Goal: Check status: Check status

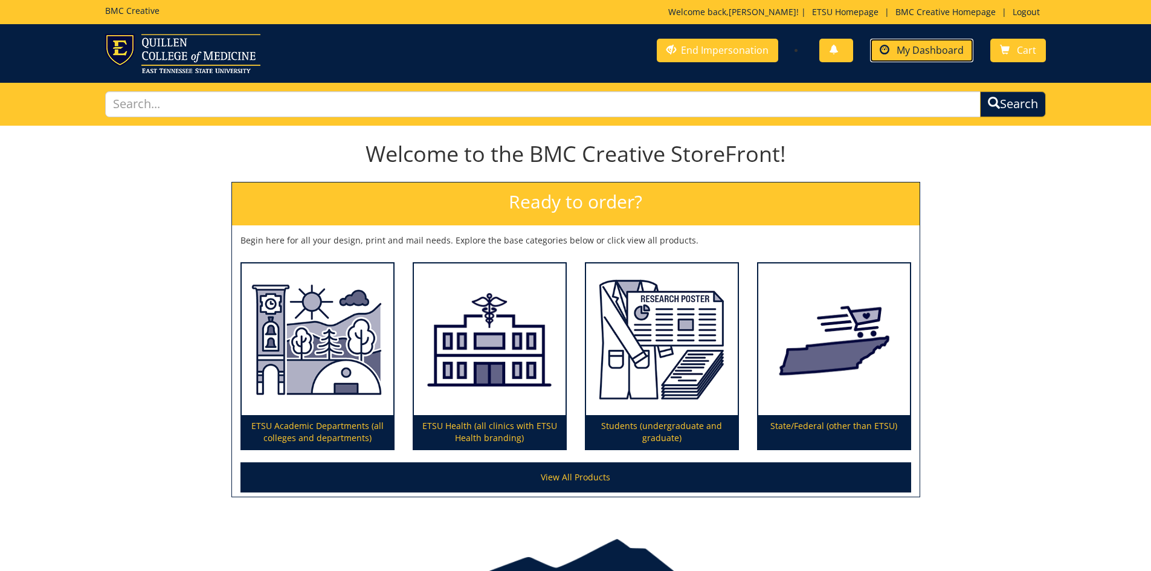
click at [924, 47] on span "My Dashboard" at bounding box center [930, 50] width 67 height 13
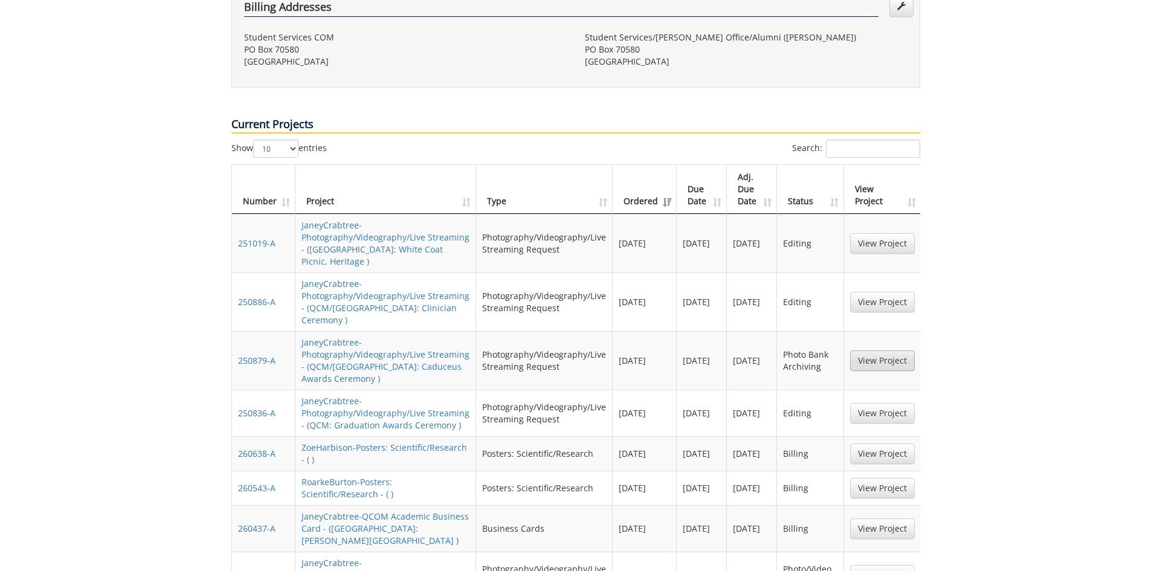
scroll to position [181, 0]
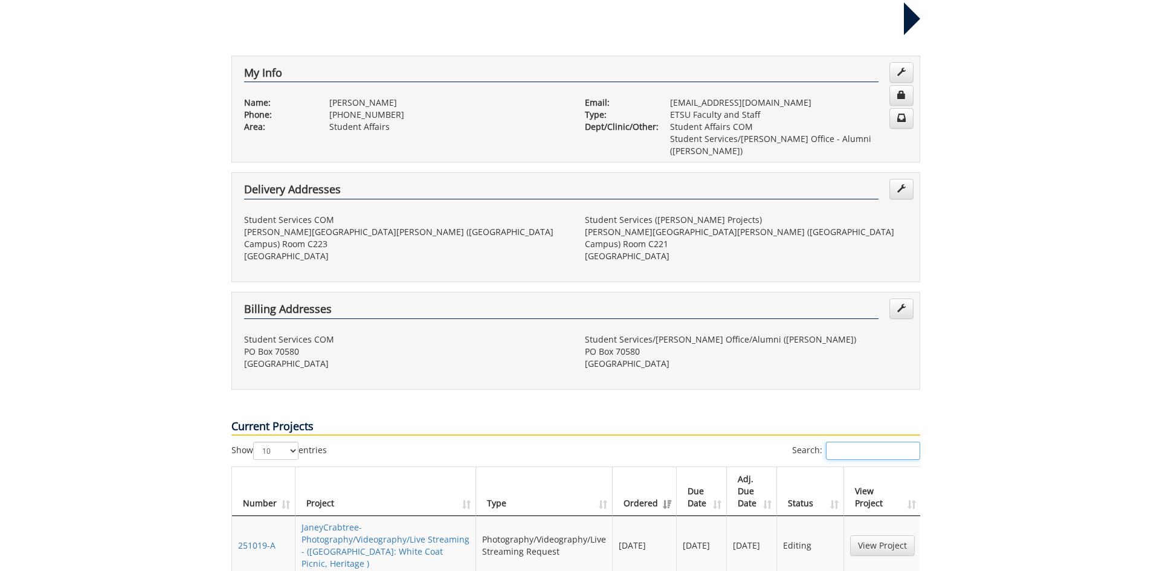
click at [852, 442] on input "Search:" at bounding box center [873, 451] width 94 height 18
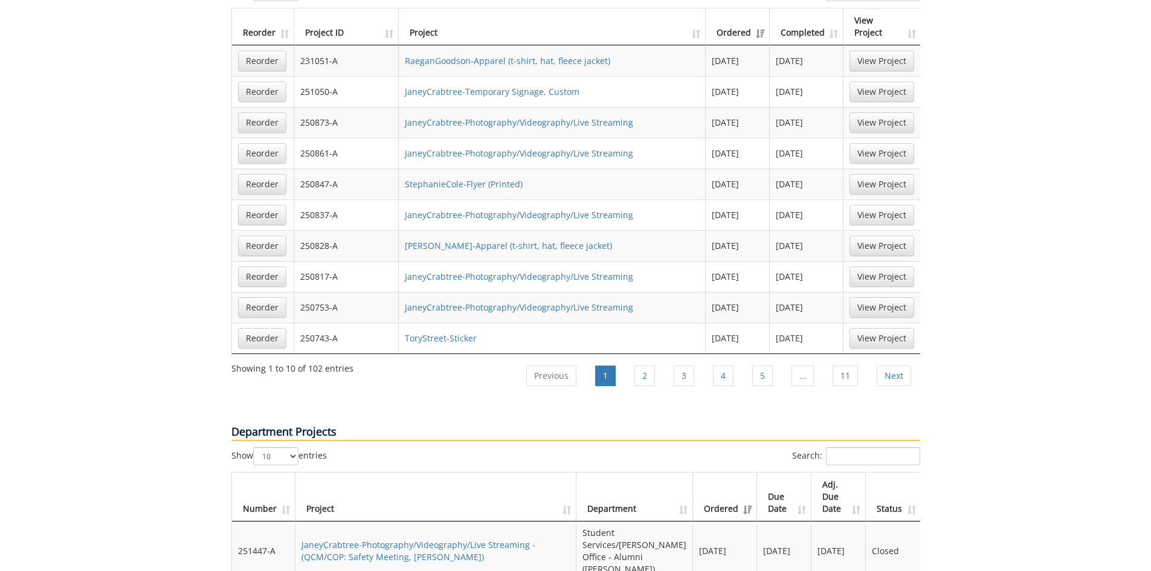
scroll to position [1088, 0]
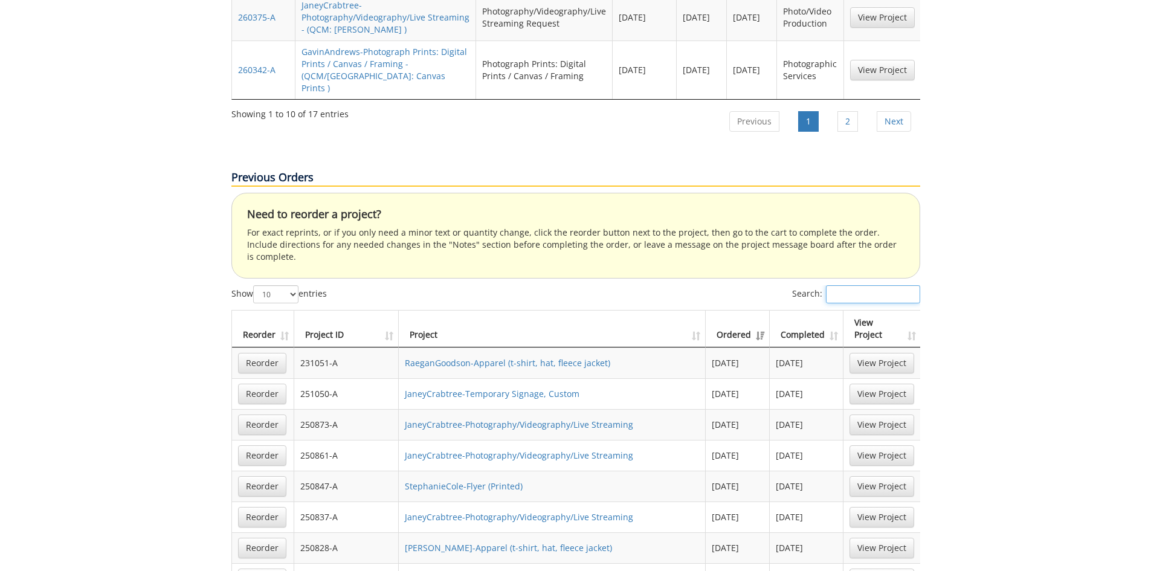
click at [880, 285] on input "Search:" at bounding box center [873, 294] width 94 height 18
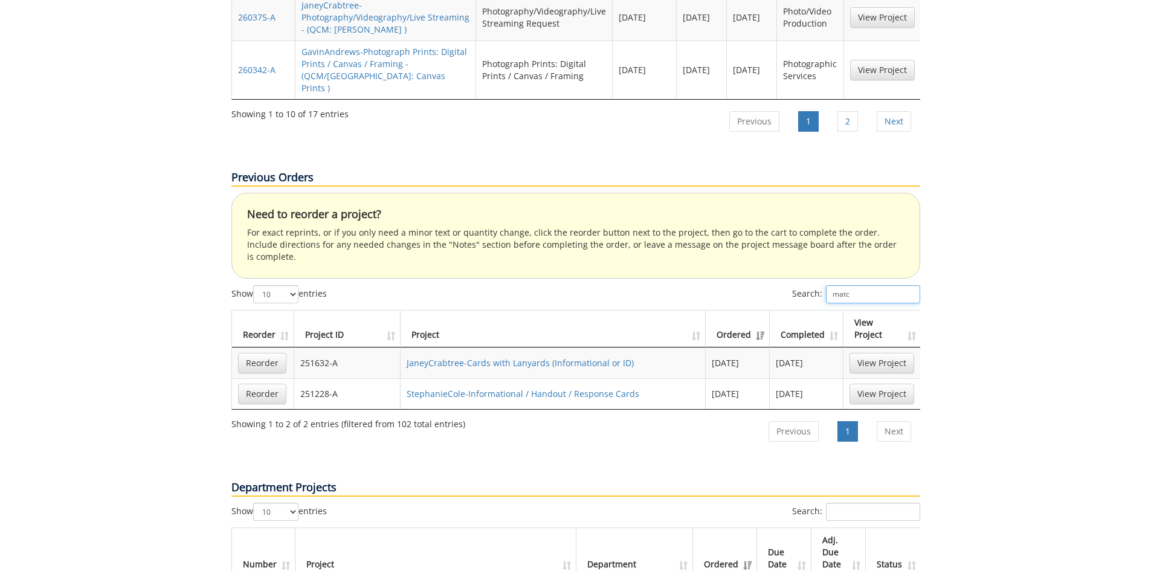
type input "match"
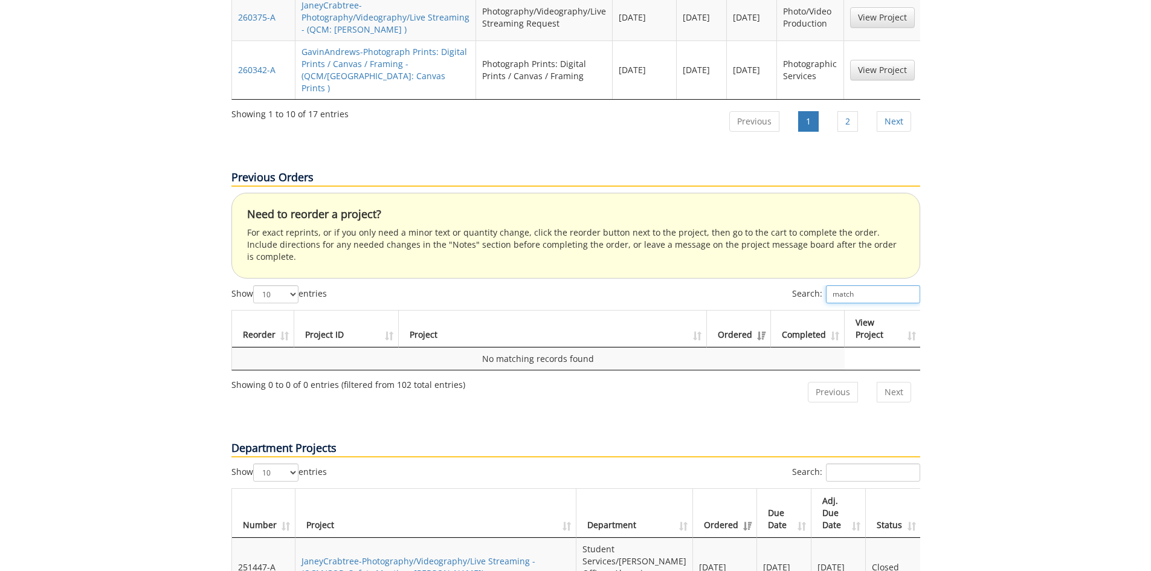
scroll to position [786, 0]
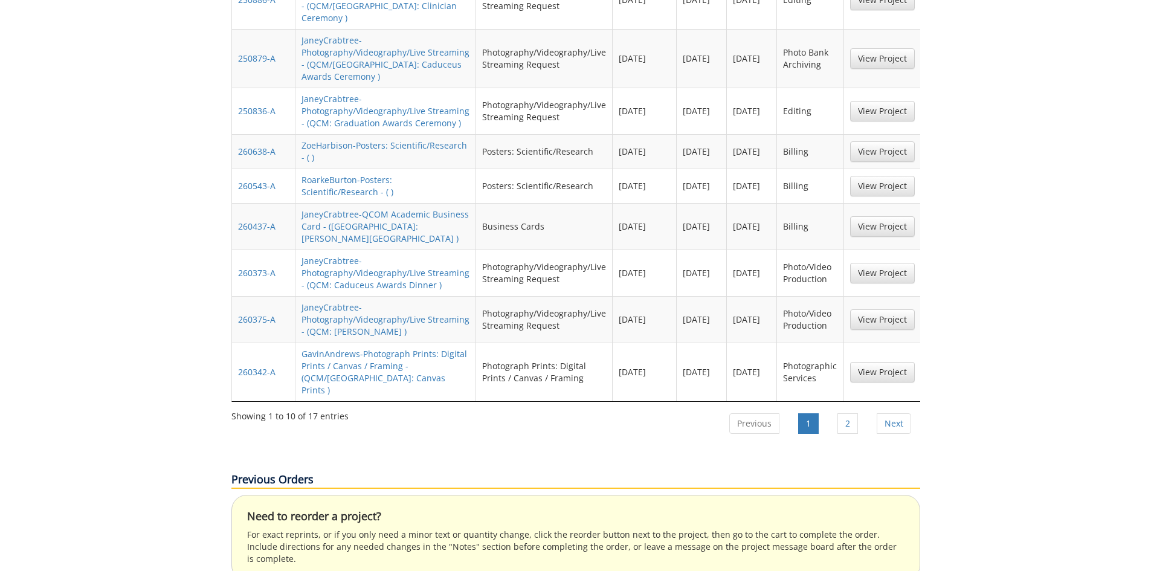
drag, startPoint x: 861, startPoint y: 529, endPoint x: 749, endPoint y: 518, distance: 112.9
click at [757, 519] on div "Previous Orders Need to reorder a project? For exact reprints, or if you only n…" at bounding box center [575, 578] width 707 height 271
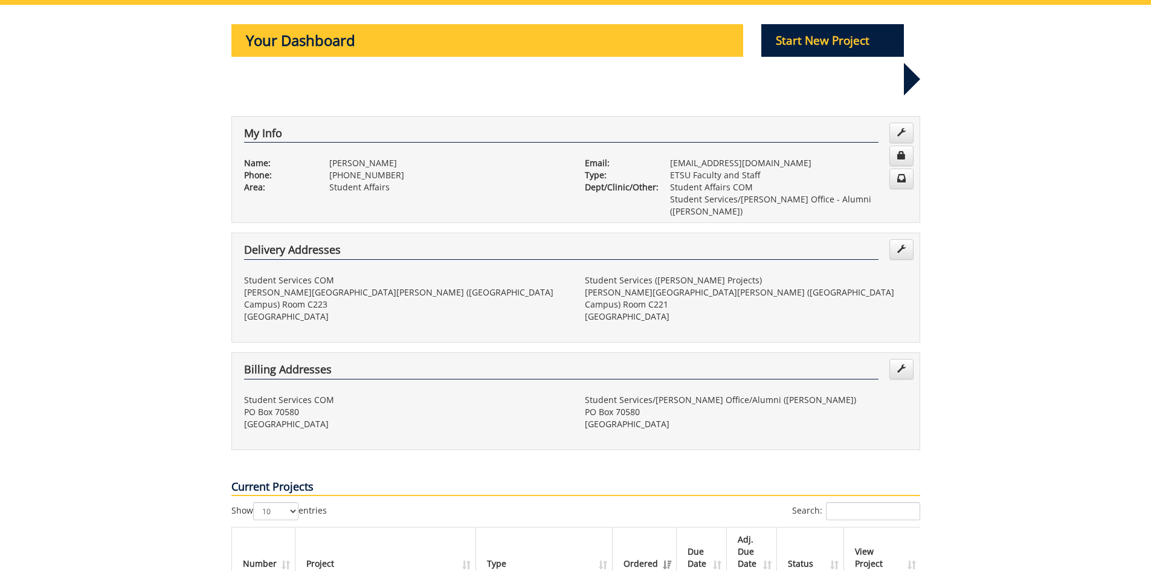
scroll to position [302, 0]
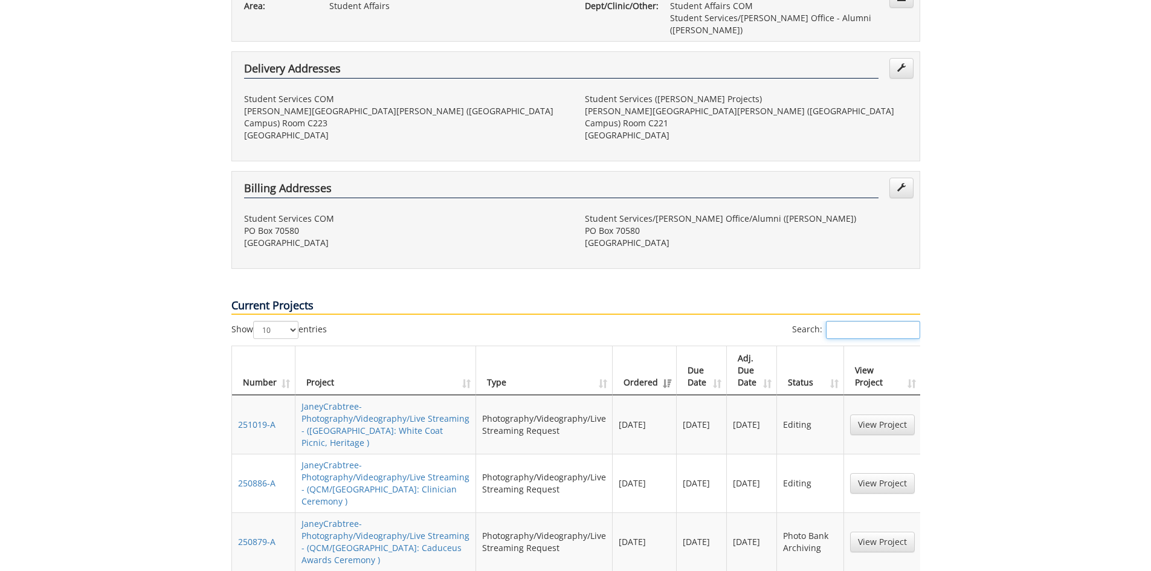
click at [851, 321] on input "Search:" at bounding box center [873, 330] width 94 height 18
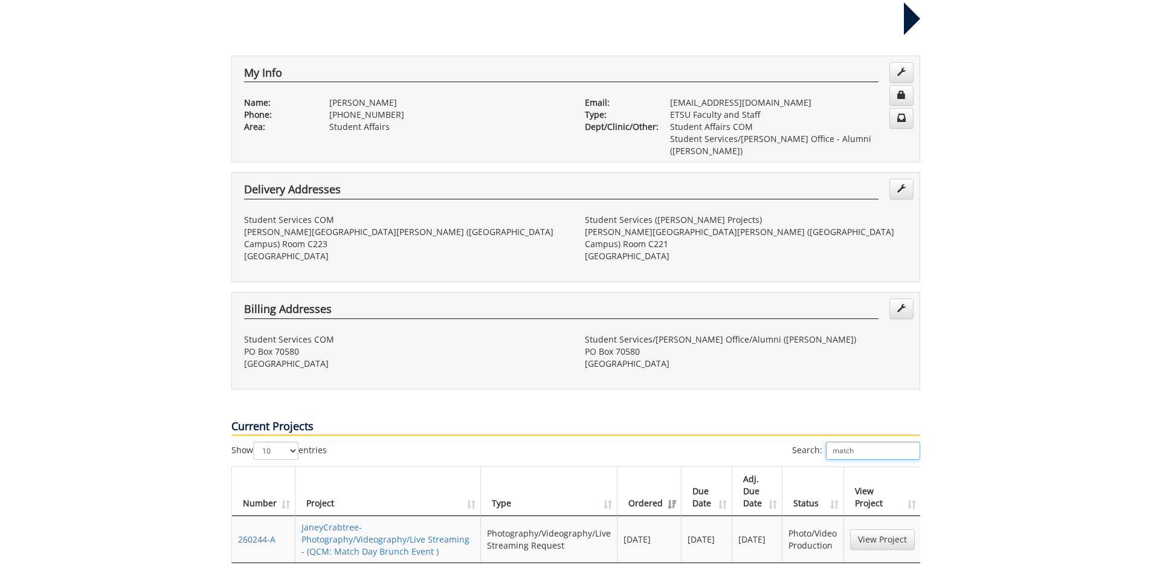
scroll to position [0, 0]
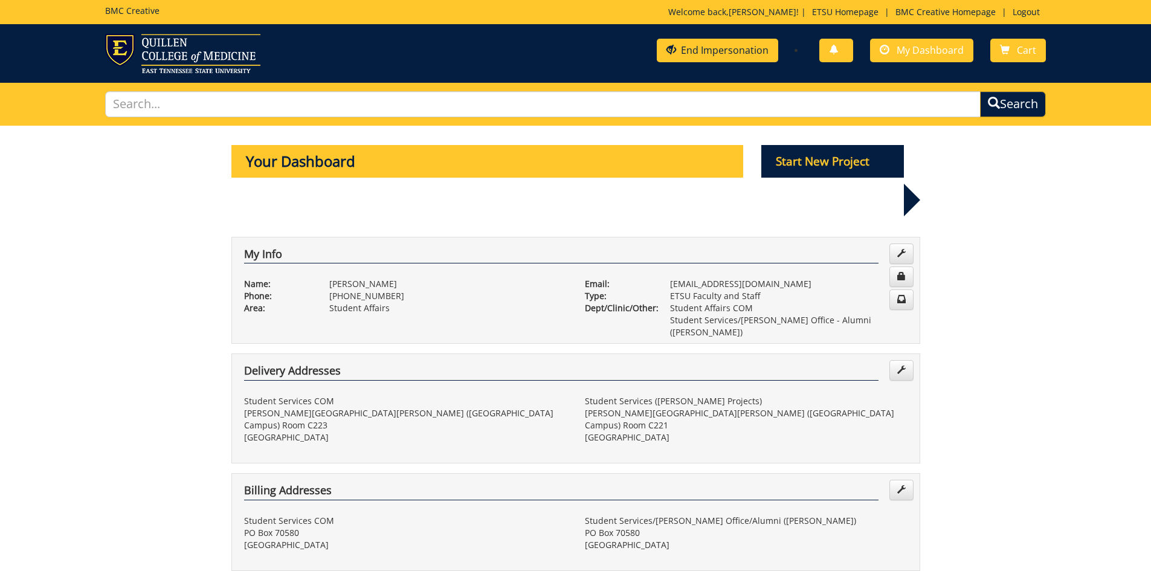
type input "match"
click at [711, 51] on link "End Impersonation" at bounding box center [717, 51] width 121 height 24
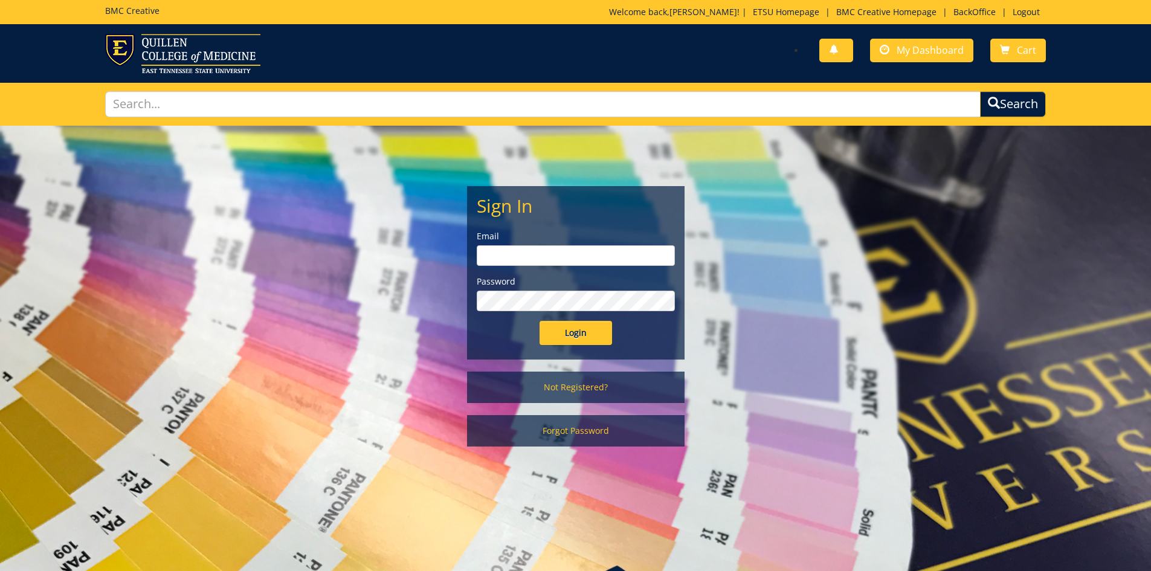
type input "lucasrf@etsu.edu"
click at [587, 334] on input "Login" at bounding box center [576, 333] width 73 height 24
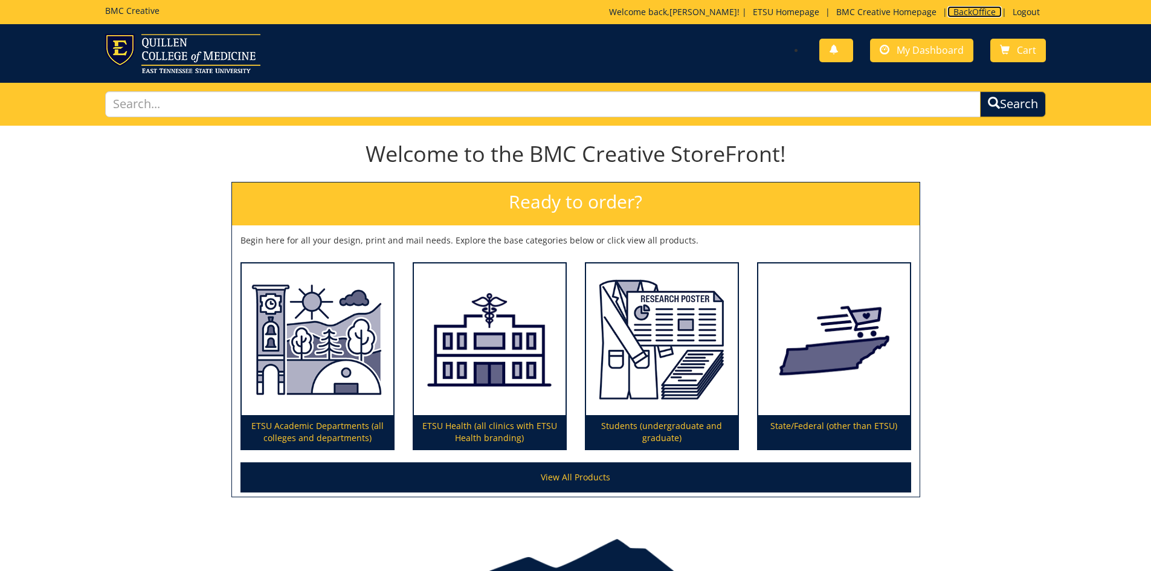
click at [973, 8] on link "BackOffice" at bounding box center [975, 11] width 54 height 11
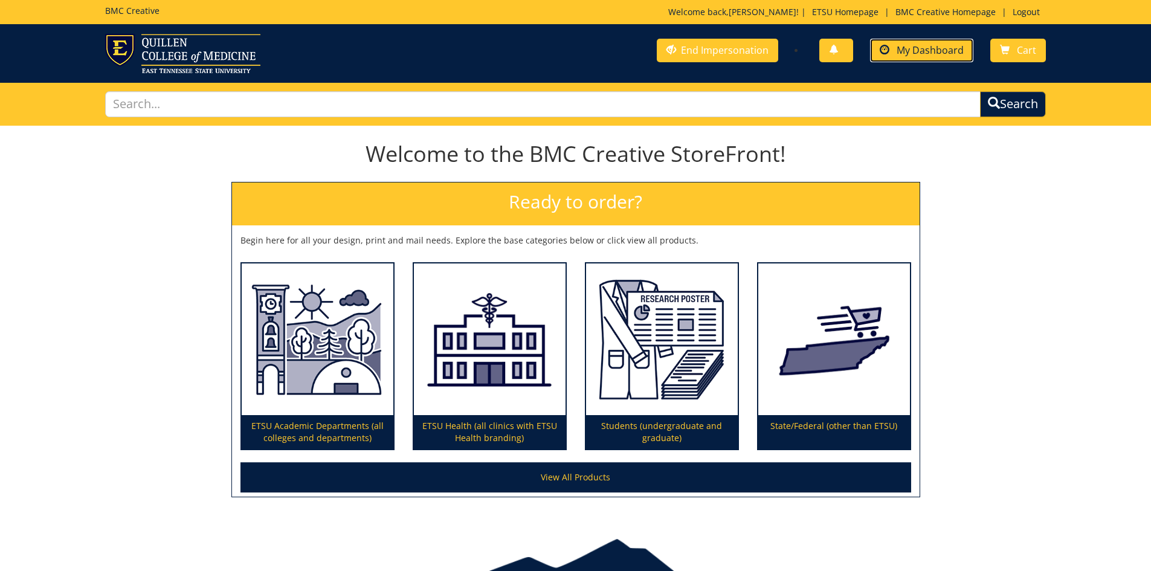
click at [930, 52] on span "My Dashboard" at bounding box center [930, 50] width 67 height 13
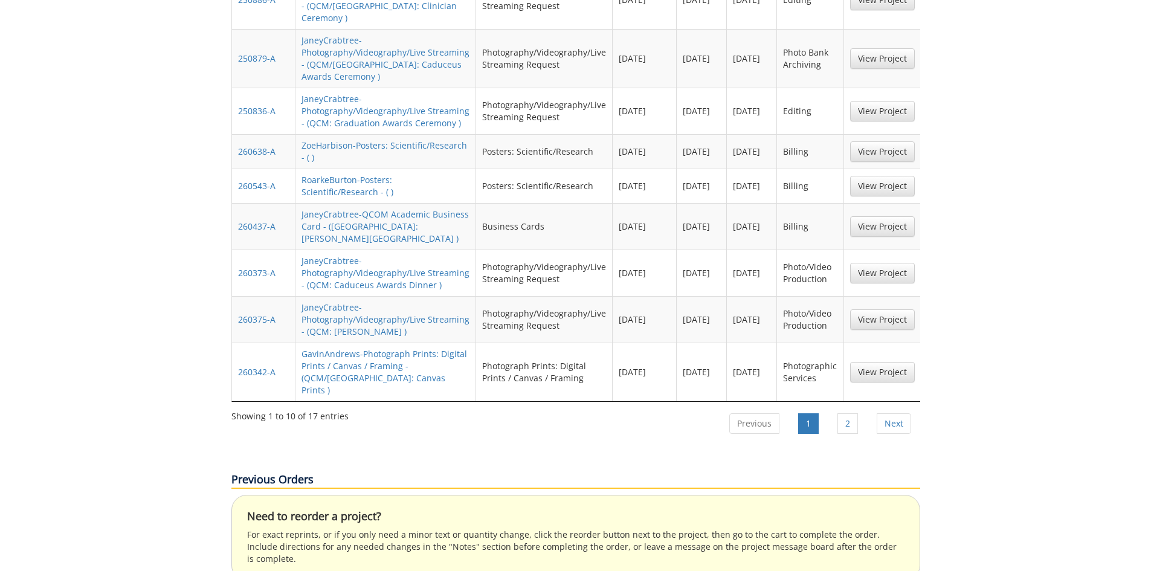
scroll to position [967, 0]
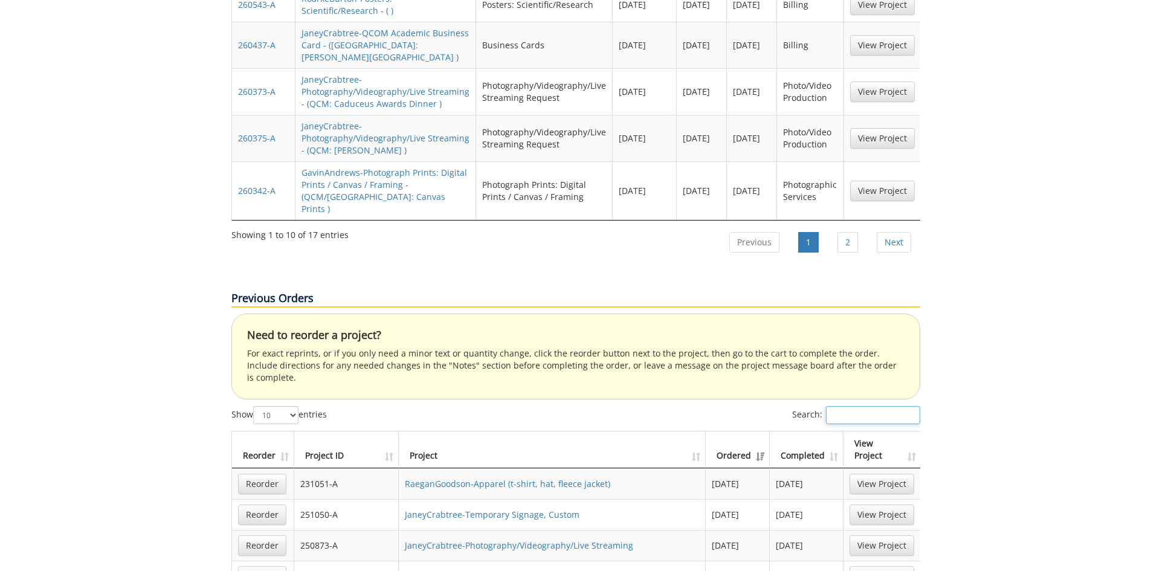
click at [869, 406] on input "Search:" at bounding box center [873, 415] width 94 height 18
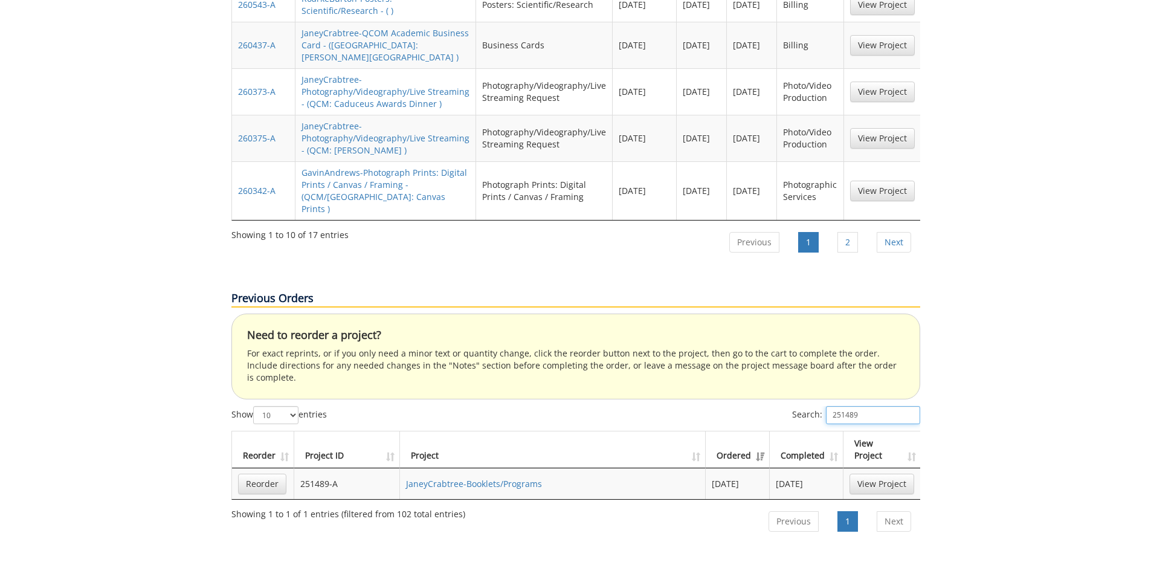
drag, startPoint x: 876, startPoint y: 349, endPoint x: 839, endPoint y: 349, distance: 37.5
click at [778, 406] on div "Search: 251489" at bounding box center [748, 416] width 345 height 21
drag, startPoint x: 869, startPoint y: 353, endPoint x: 784, endPoint y: 350, distance: 84.7
click at [784, 406] on div "Search: 251449" at bounding box center [748, 416] width 345 height 21
drag, startPoint x: 856, startPoint y: 352, endPoint x: 730, endPoint y: 352, distance: 126.3
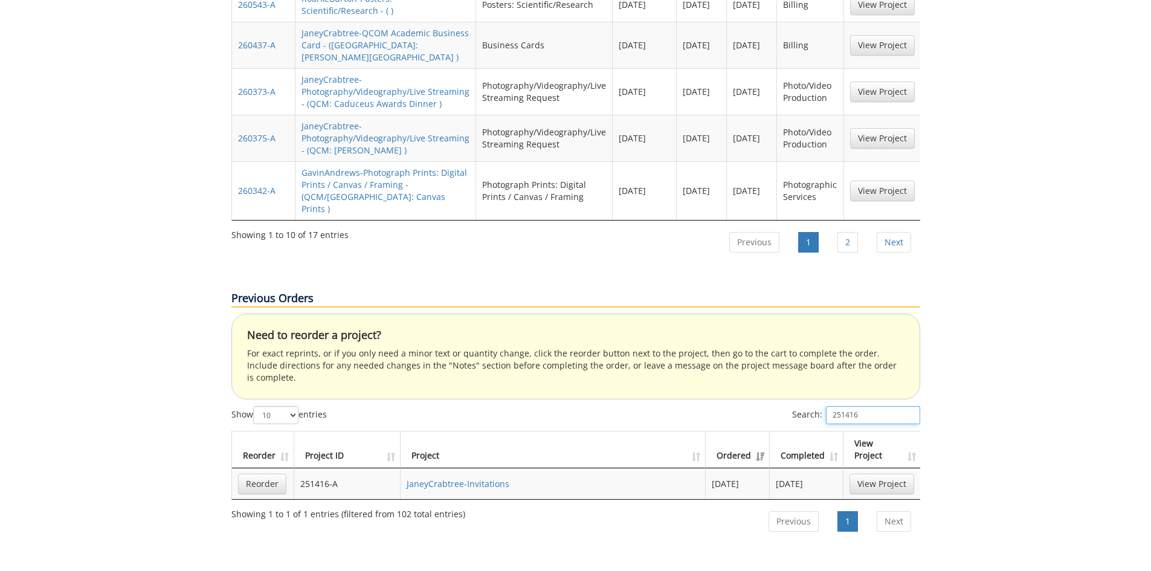
click at [745, 406] on div "Search: 251416" at bounding box center [748, 416] width 345 height 21
drag, startPoint x: 882, startPoint y: 352, endPoint x: 799, endPoint y: 351, distance: 82.8
click at [799, 406] on label "Search: 251325" at bounding box center [856, 415] width 128 height 18
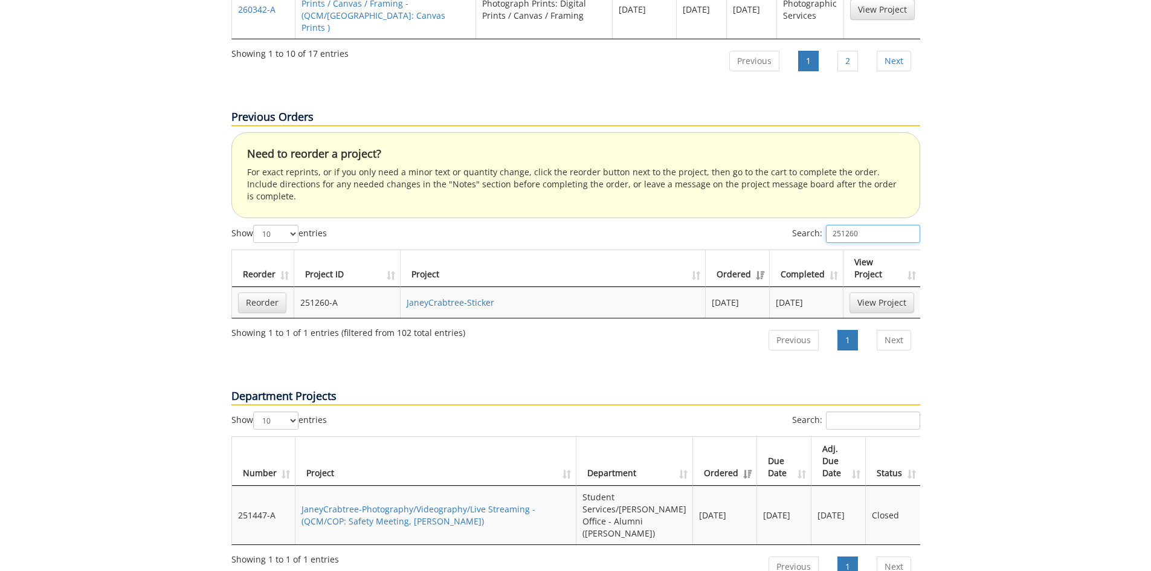
drag, startPoint x: 838, startPoint y: 168, endPoint x: 792, endPoint y: 166, distance: 45.4
click at [791, 225] on div "Search: 251260" at bounding box center [748, 235] width 345 height 21
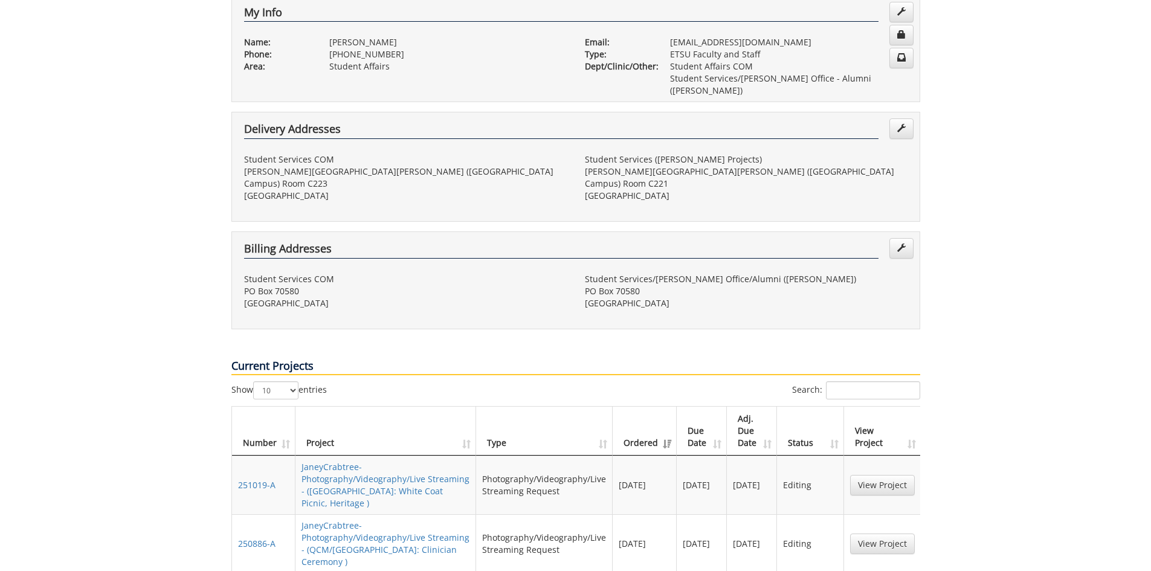
scroll to position [0, 0]
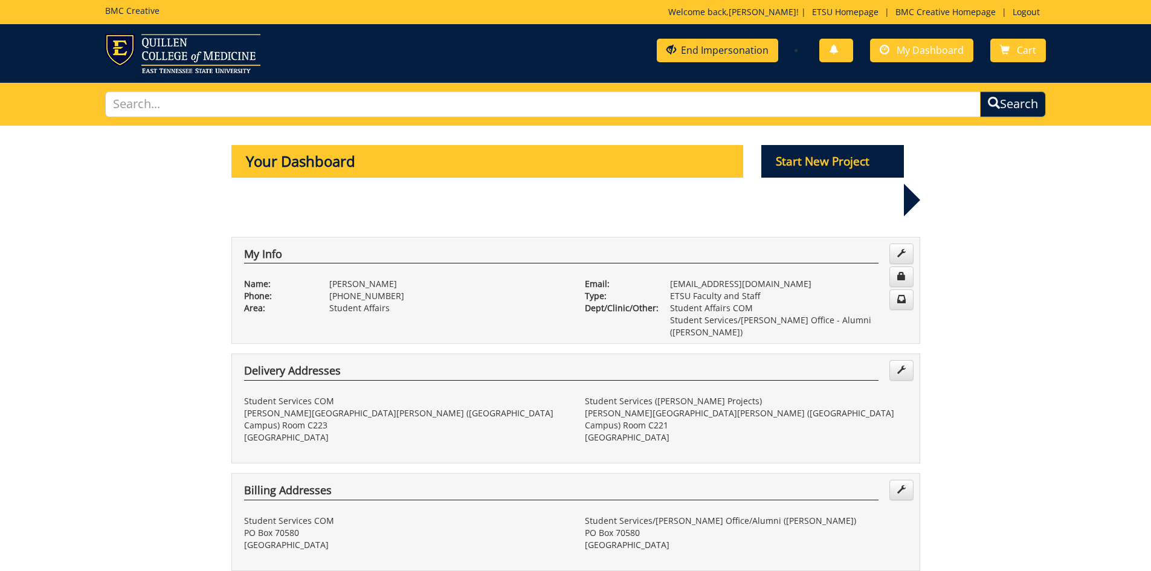
type input "251050"
click at [726, 46] on link "End Impersonation" at bounding box center [717, 51] width 121 height 24
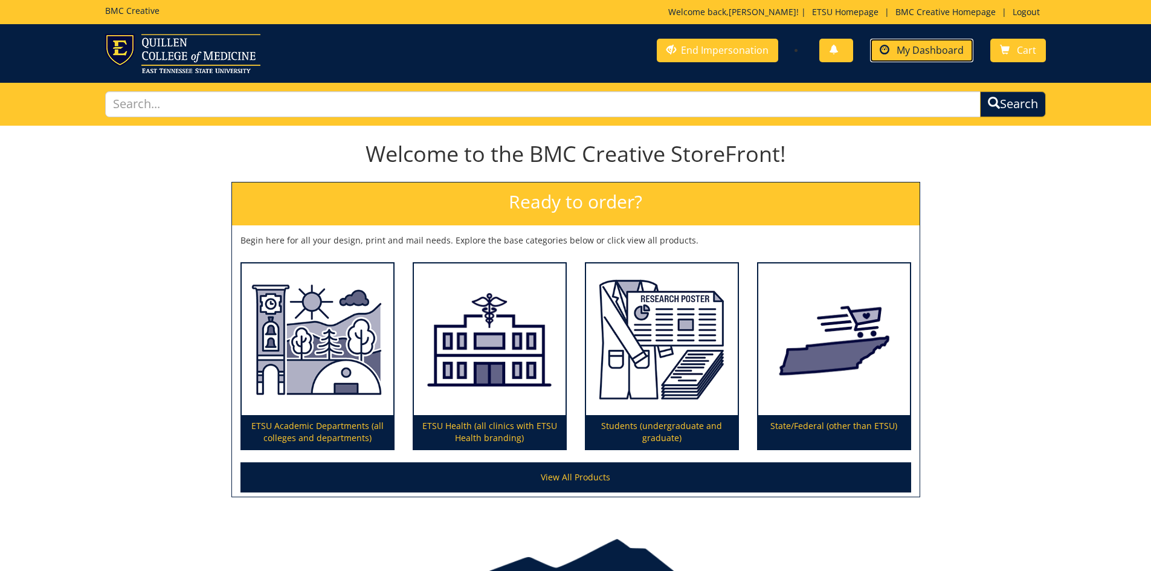
click at [927, 51] on span "My Dashboard" at bounding box center [930, 50] width 67 height 13
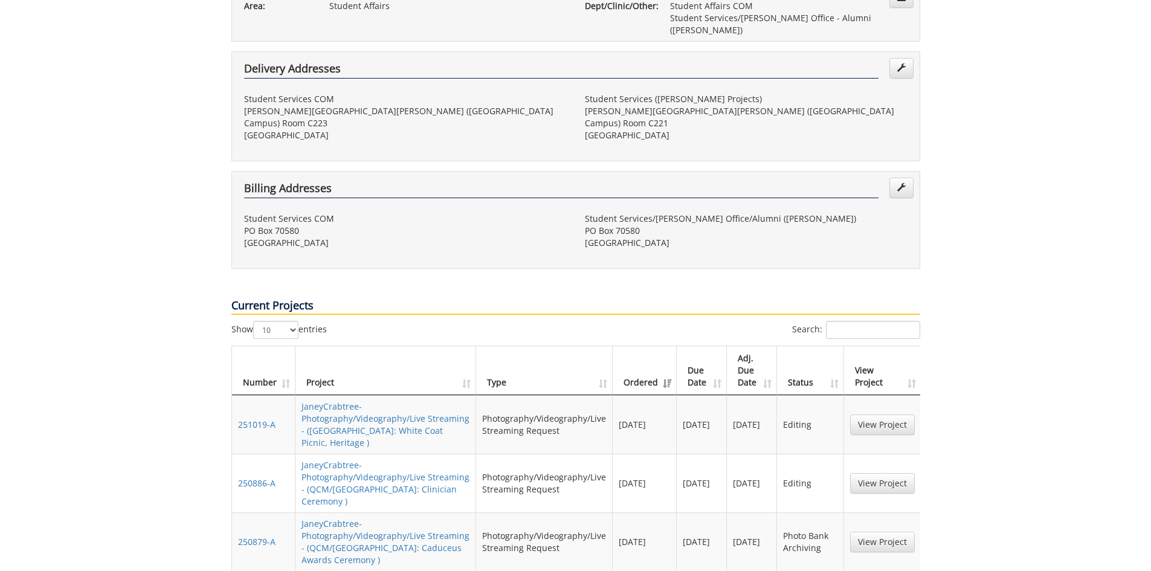
scroll to position [363, 0]
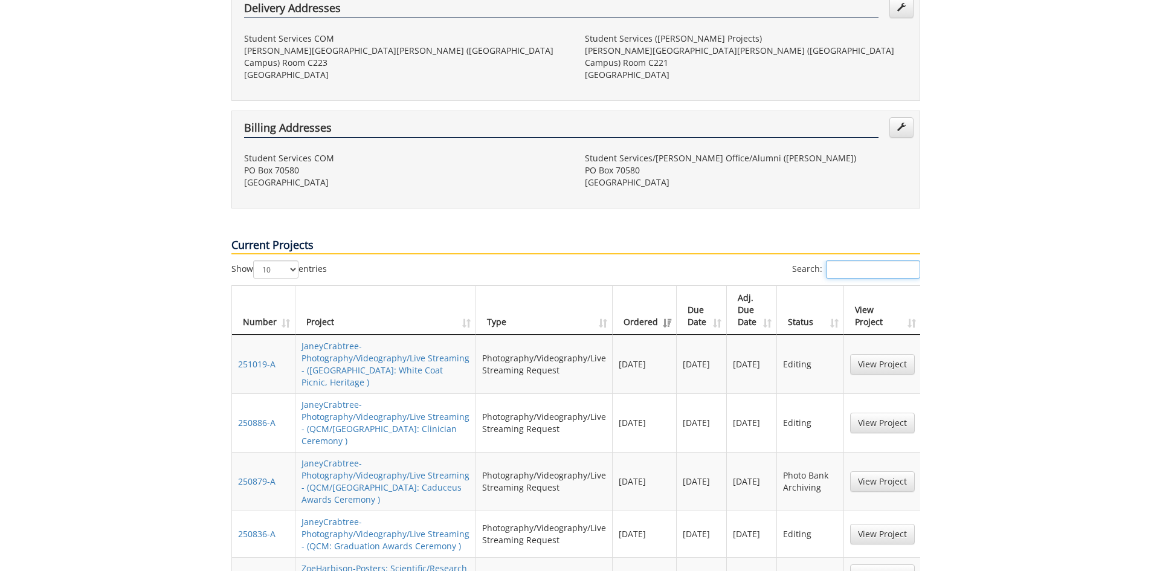
click at [863, 261] on input "Search:" at bounding box center [873, 270] width 94 height 18
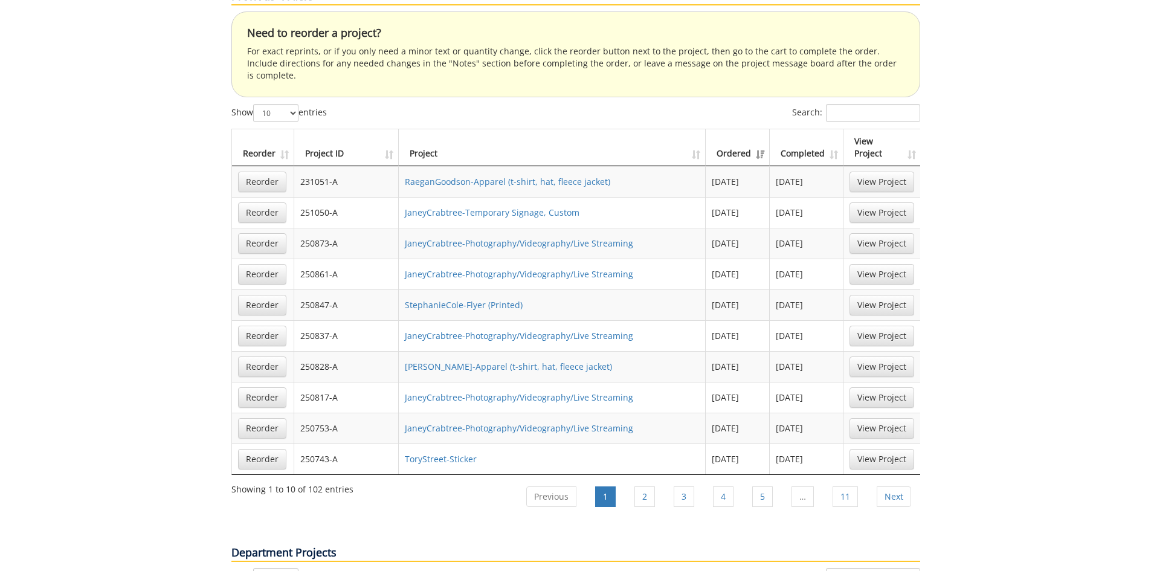
scroll to position [1451, 0]
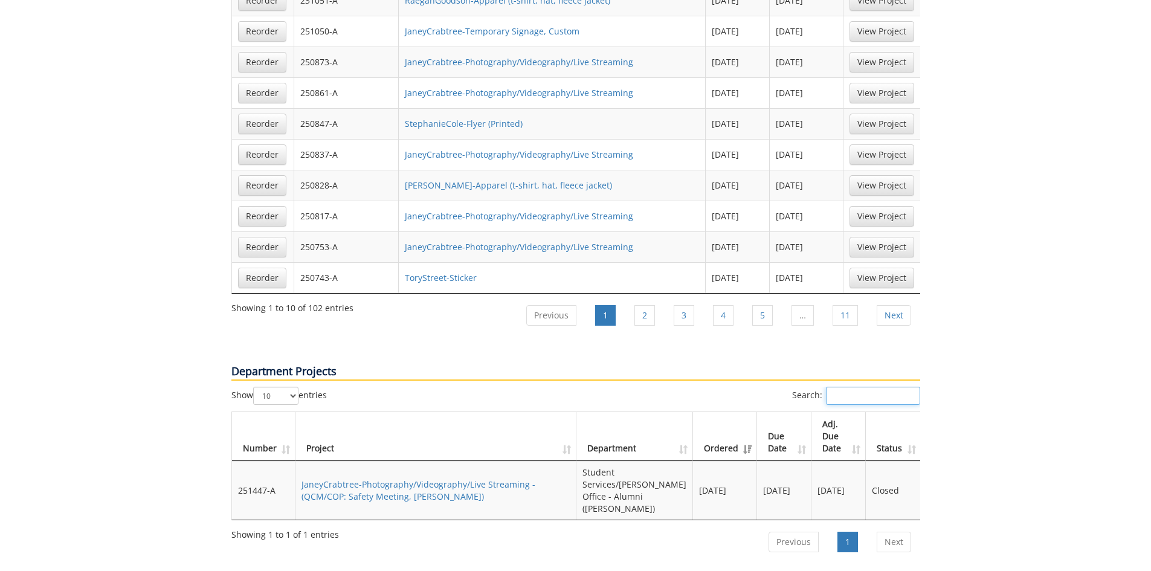
click at [864, 387] on input "Search:" at bounding box center [873, 396] width 94 height 18
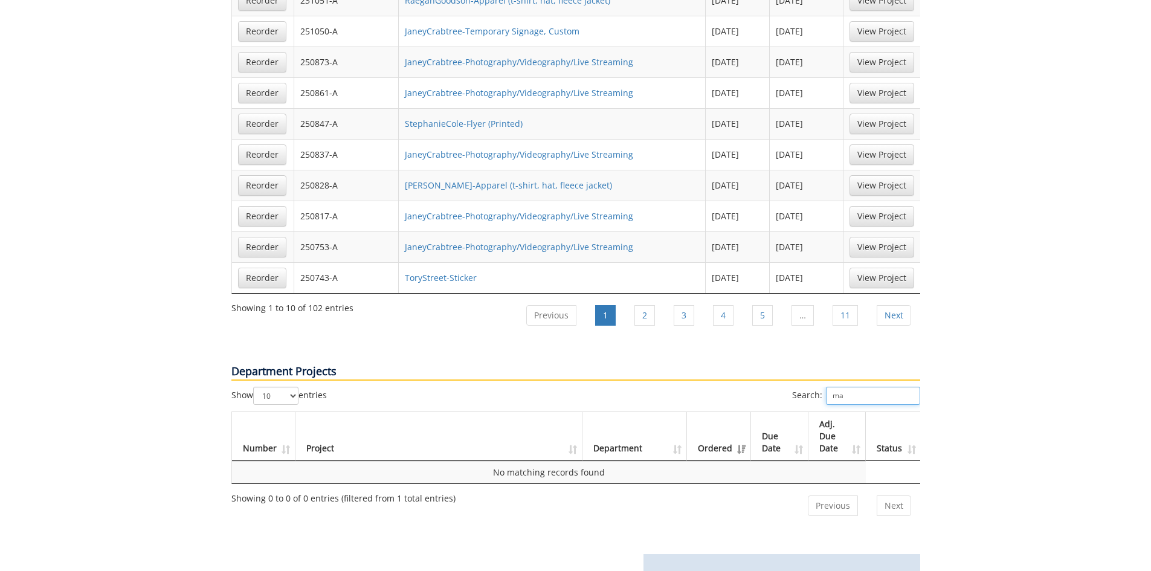
type input "m"
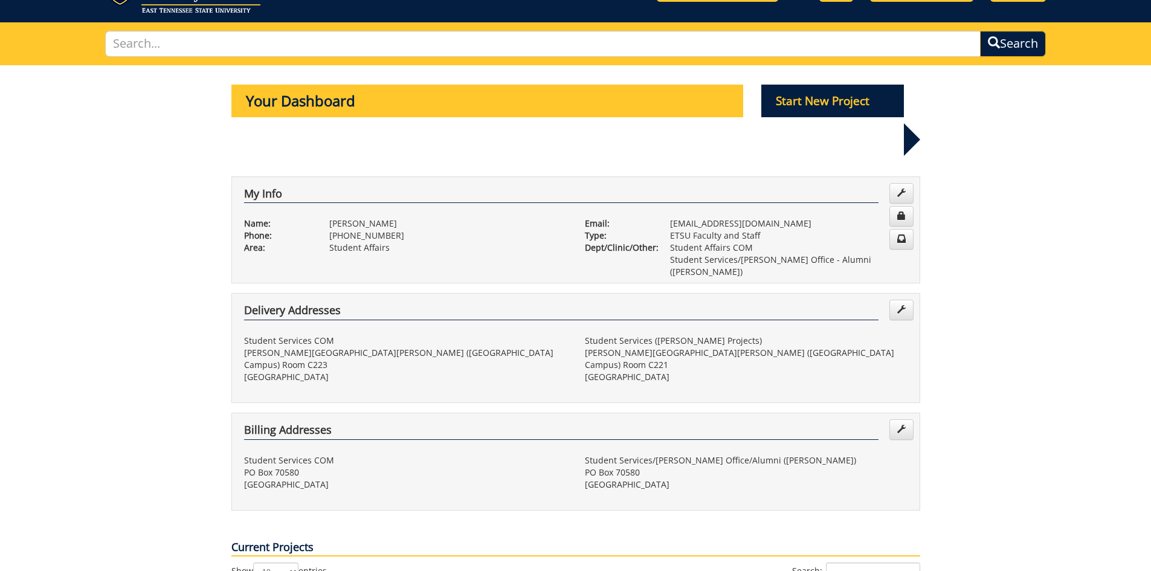
scroll to position [0, 0]
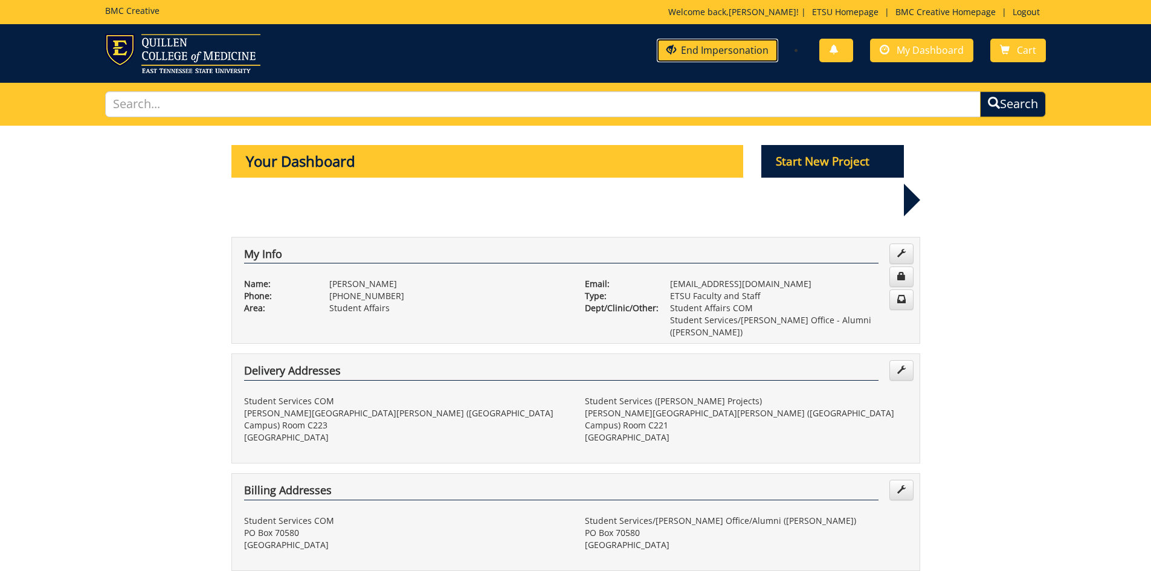
click at [713, 48] on link "End Impersonation" at bounding box center [717, 51] width 121 height 24
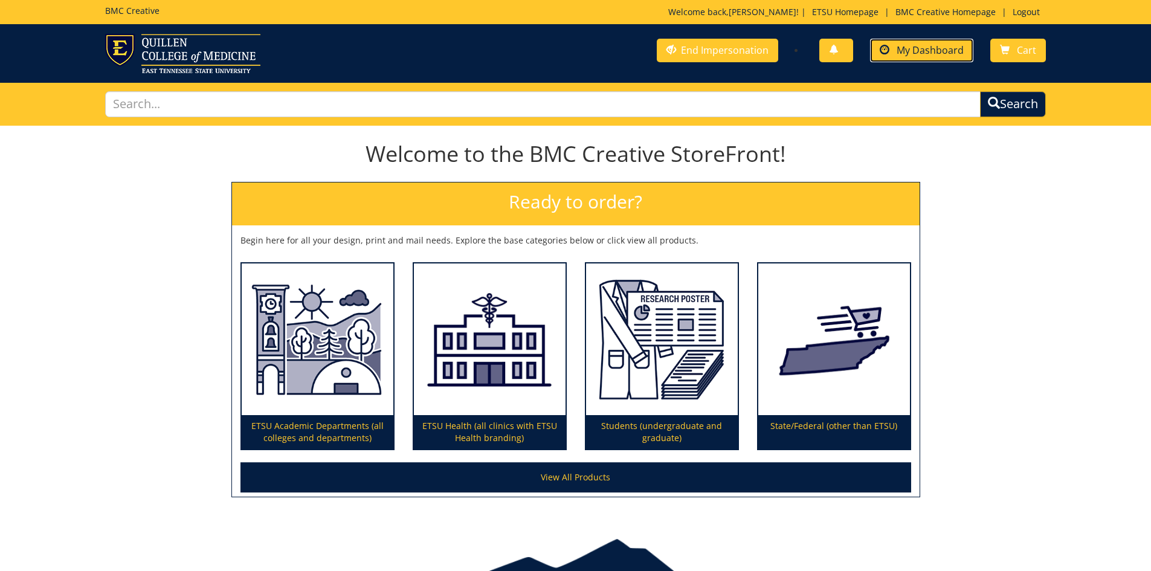
click at [937, 50] on span "My Dashboard" at bounding box center [930, 50] width 67 height 13
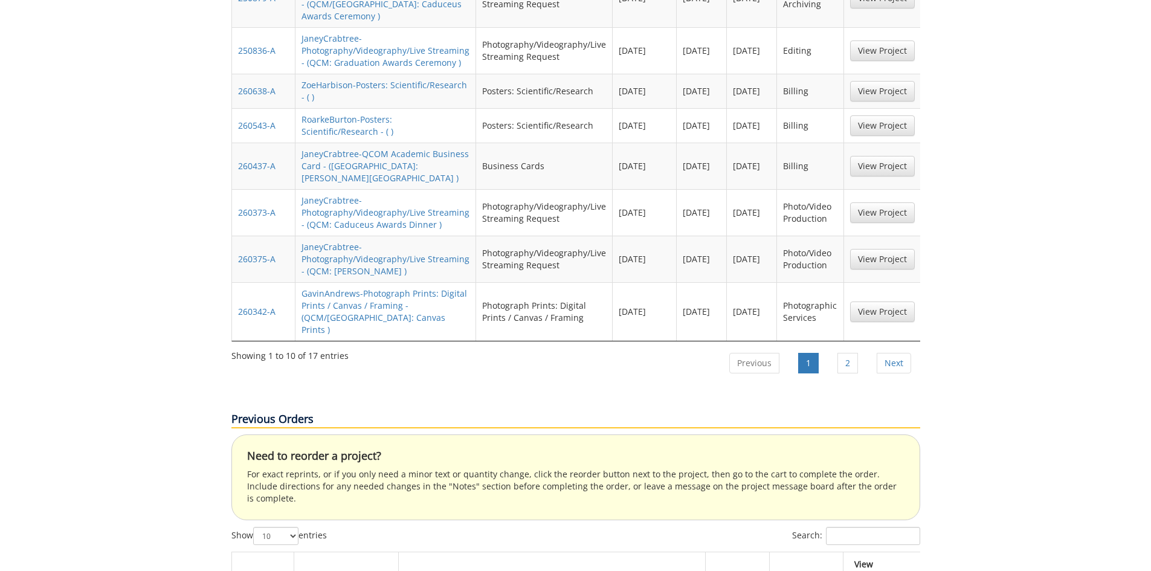
scroll to position [1148, 0]
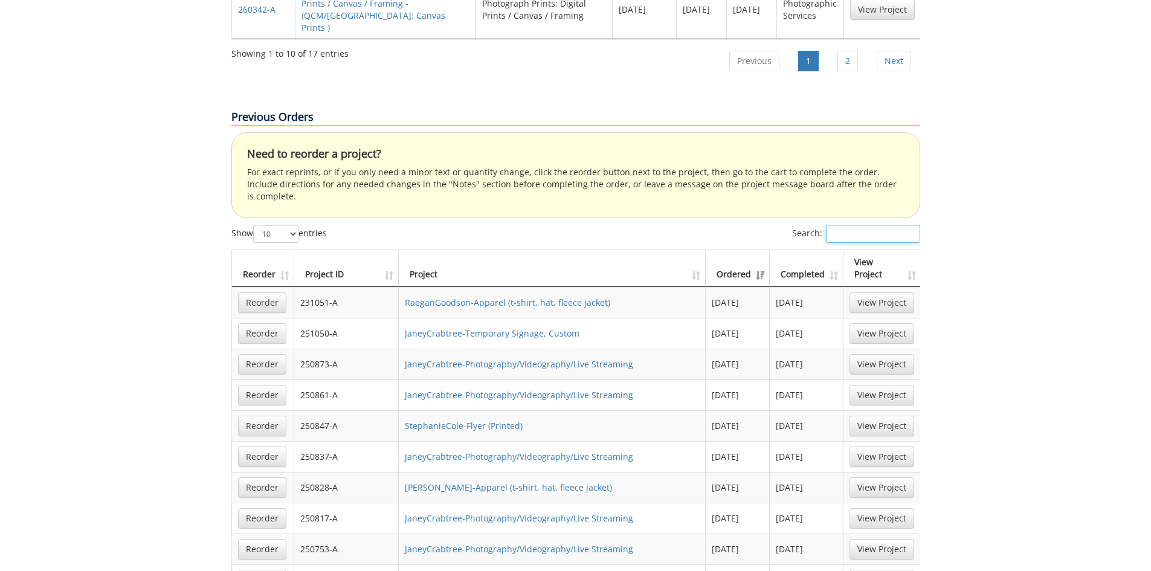
click at [853, 225] on input "Search:" at bounding box center [873, 234] width 94 height 18
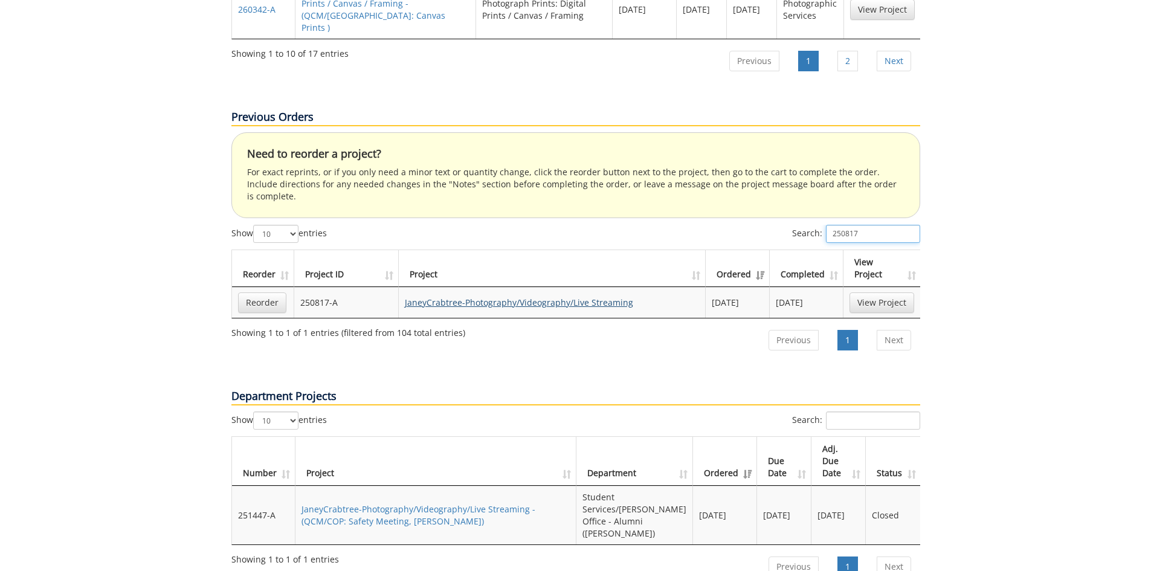
type input "250817"
click at [459, 297] on link "JaneyCrabtree-Photography/Videography/Live Streaming" at bounding box center [519, 302] width 228 height 11
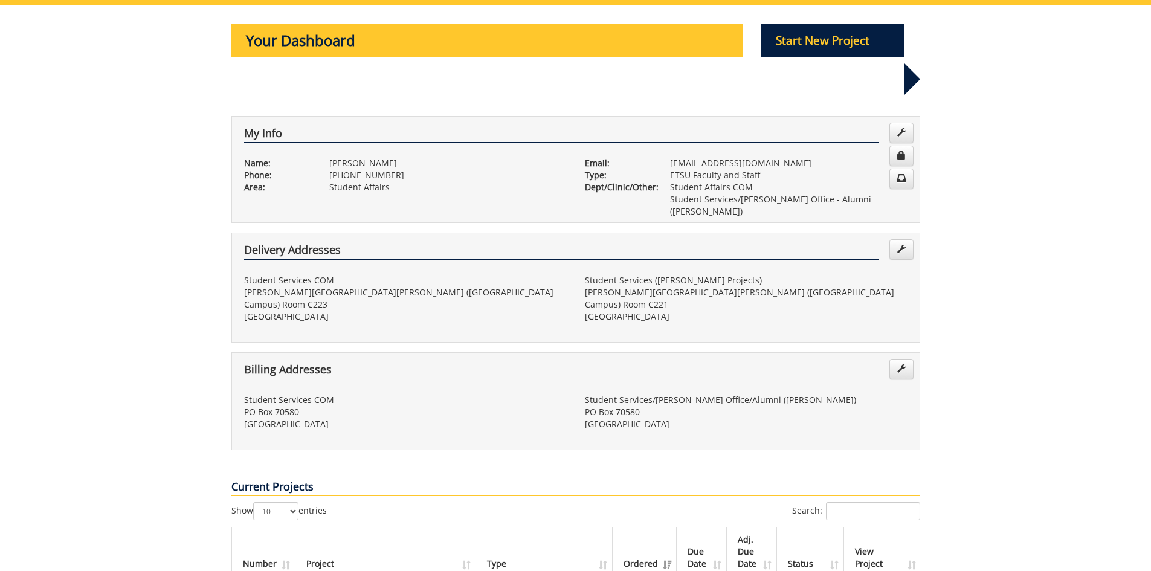
scroll to position [0, 0]
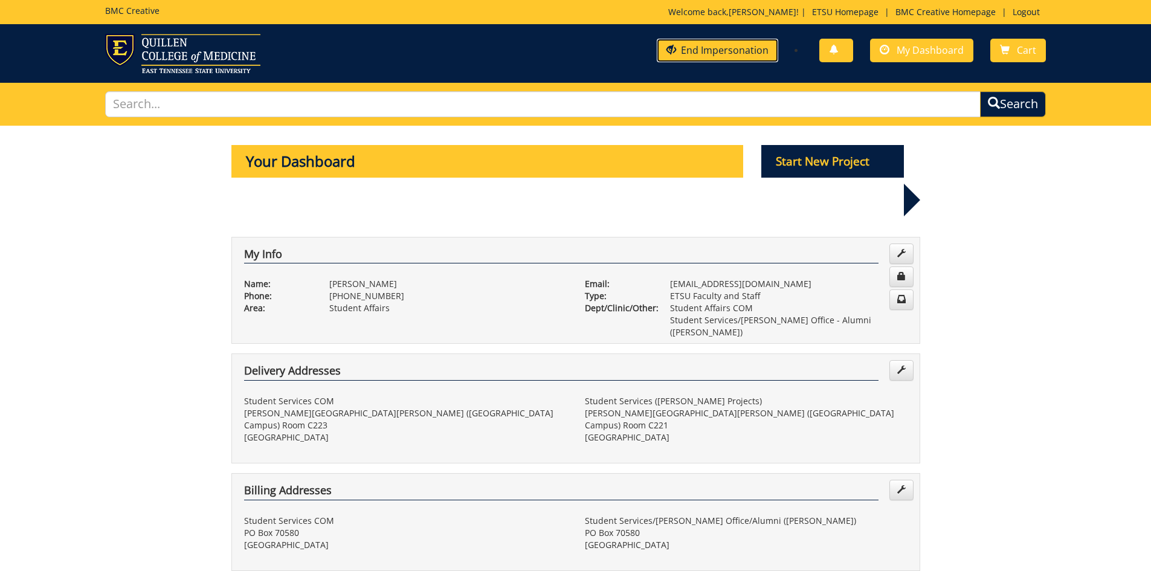
click at [712, 51] on link "End Impersonation" at bounding box center [717, 51] width 121 height 24
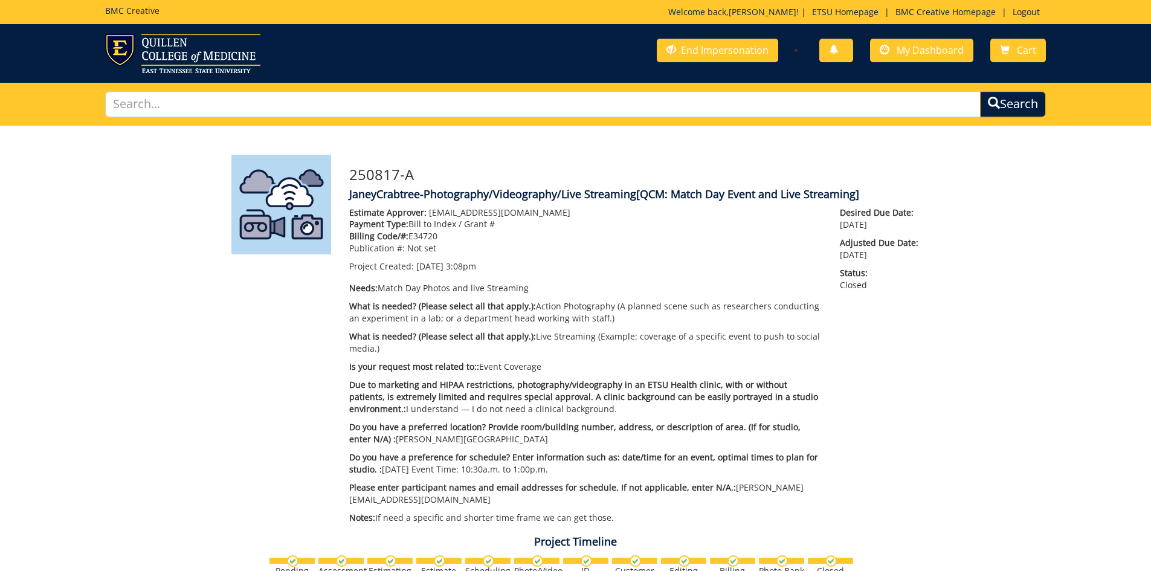
scroll to position [82, 0]
